Goal: Information Seeking & Learning: Find specific fact

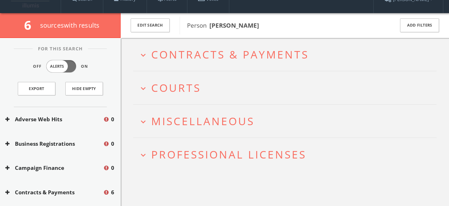
click at [183, 125] on span "Miscellaneous" at bounding box center [202, 121] width 103 height 15
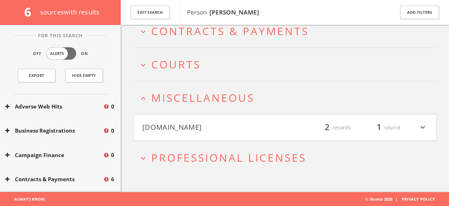
click at [183, 125] on button "[DOMAIN_NAME]" at bounding box center [213, 128] width 143 height 12
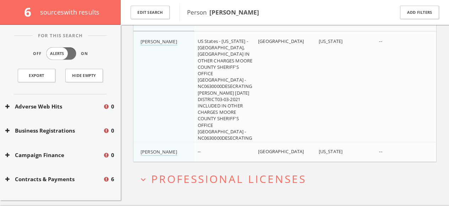
scroll to position [204, 0]
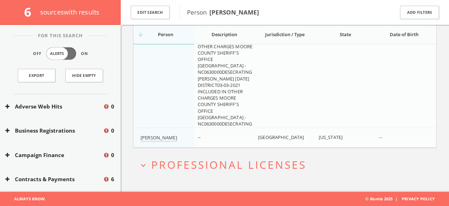
click at [176, 166] on html "This website stores cookies on your computer. These cookies are used to collect…" at bounding box center [224, 1] width 449 height 411
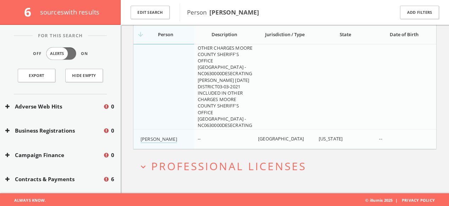
click at [150, 168] on html "This website stores cookies on your computer. These cookies are used to collect…" at bounding box center [224, 2] width 449 height 411
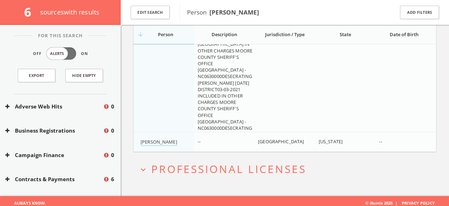
click at [166, 170] on span "Professional Licenses" at bounding box center [228, 169] width 155 height 15
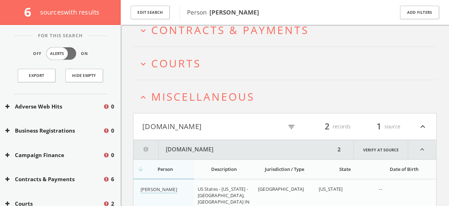
click at [167, 62] on span "Courts" at bounding box center [176, 63] width 50 height 15
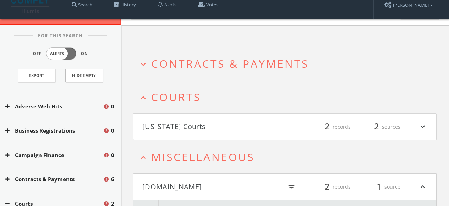
scroll to position [0, 0]
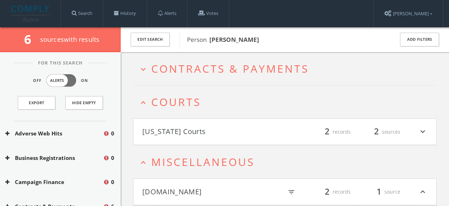
click at [160, 71] on span "Contracts & Payments" at bounding box center [230, 68] width 158 height 15
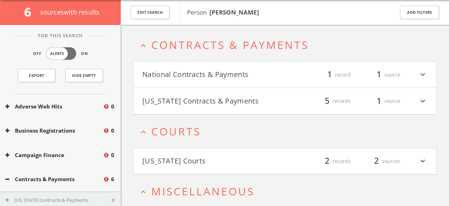
click at [174, 75] on button "National Contracts & Payments" at bounding box center [213, 75] width 143 height 12
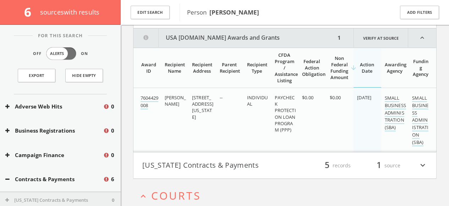
scroll to position [90, 0]
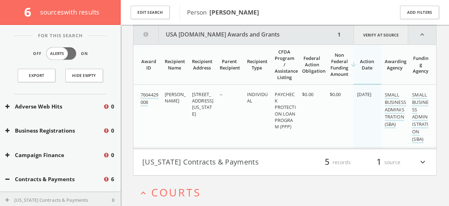
click at [380, 35] on link "Verify at source" at bounding box center [380, 34] width 55 height 19
click at [148, 10] on button "Edit Search" at bounding box center [150, 13] width 39 height 14
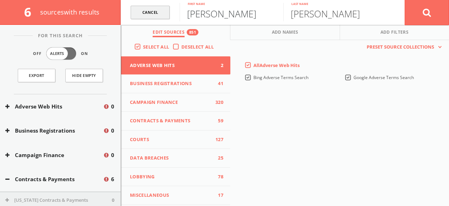
drag, startPoint x: 228, startPoint y: 17, endPoint x: 157, endPoint y: 16, distance: 71.0
click at [159, 16] on form "Cancel [PERSON_NAME] First name [PERSON_NAME] Last name Cancel" at bounding box center [285, 12] width 328 height 25
paste input "[PERSON_NAME]"
type input "[PERSON_NAME]"
drag, startPoint x: 318, startPoint y: 17, endPoint x: 271, endPoint y: 16, distance: 46.5
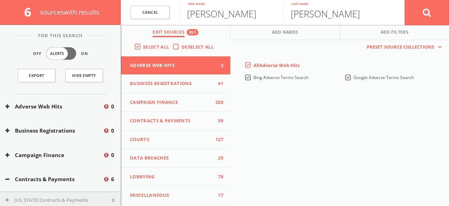
click at [277, 16] on form "Cancel [PERSON_NAME] First name [PERSON_NAME] Last name Cancel" at bounding box center [285, 12] width 328 height 25
paste input "[PERSON_NAME]"
drag, startPoint x: 331, startPoint y: 15, endPoint x: 271, endPoint y: 16, distance: 60.7
click at [271, 16] on form "Cancel [PERSON_NAME] First name [PERSON_NAME] Last name Cancel" at bounding box center [285, 12] width 328 height 25
type input "[PERSON_NAME]"
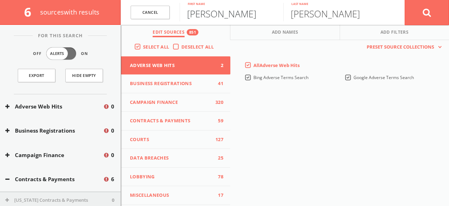
drag, startPoint x: 224, startPoint y: 16, endPoint x: 273, endPoint y: 16, distance: 48.3
click at [260, 16] on input "[PERSON_NAME]" at bounding box center [232, 12] width 104 height 18
type input "[PERSON_NAME]"
click at [346, 16] on input "[PERSON_NAME]" at bounding box center [335, 12] width 104 height 18
click at [425, 16] on icon at bounding box center [427, 12] width 9 height 9
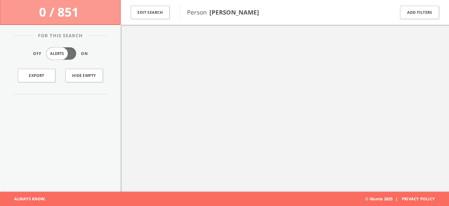
scroll to position [41, 0]
